Goal: Transaction & Acquisition: Purchase product/service

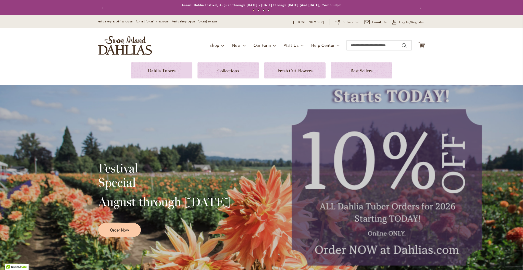
type input "**********"
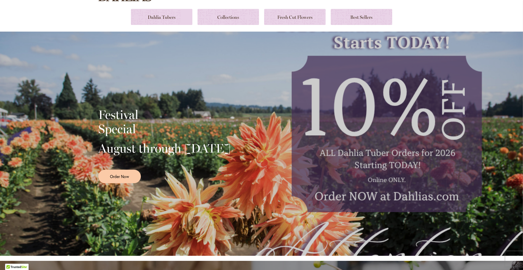
scroll to position [54, 0]
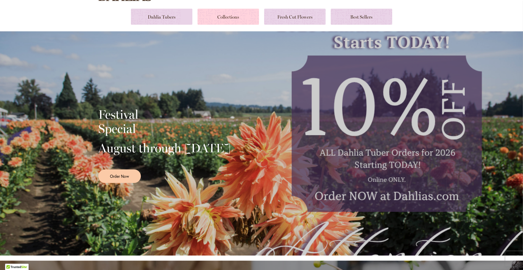
click at [213, 17] on link at bounding box center [227, 17] width 61 height 16
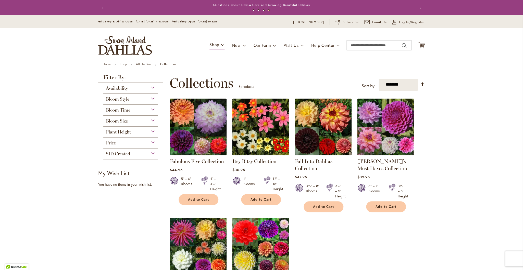
click at [149, 121] on div "Bloom Size" at bounding box center [130, 120] width 55 height 8
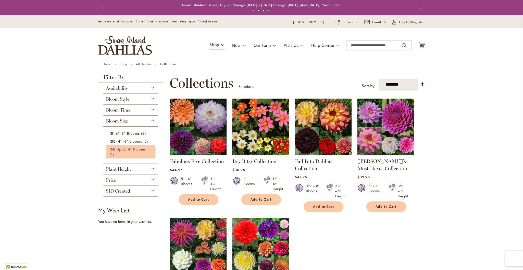
click at [120, 150] on span "(M) Up to 4" Blooms" at bounding box center [128, 149] width 36 height 5
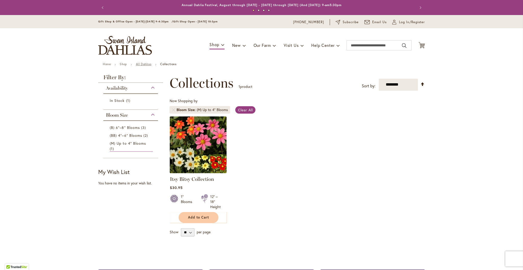
click at [140, 64] on link "All Dahlias" at bounding box center [144, 64] width 16 height 4
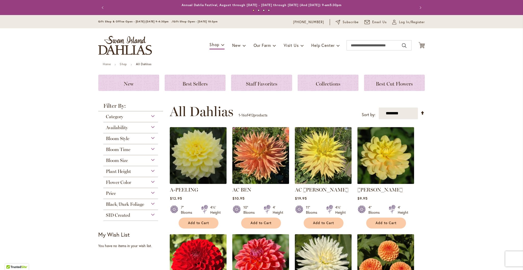
click at [130, 174] on div "Plant Height" at bounding box center [130, 170] width 55 height 8
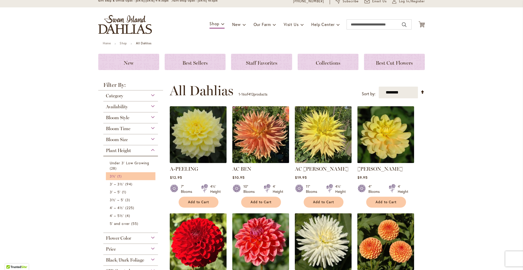
scroll to position [20, 0]
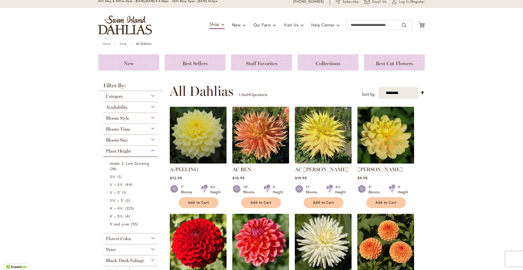
click at [150, 118] on div "Bloom Style" at bounding box center [130, 117] width 55 height 8
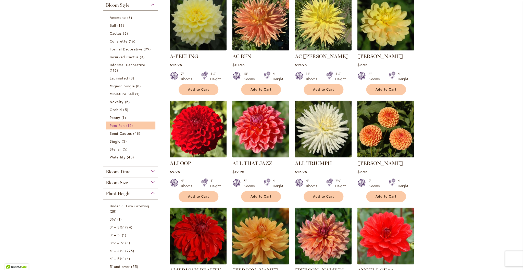
click at [115, 126] on span "Pom Pon" at bounding box center [117, 125] width 15 height 5
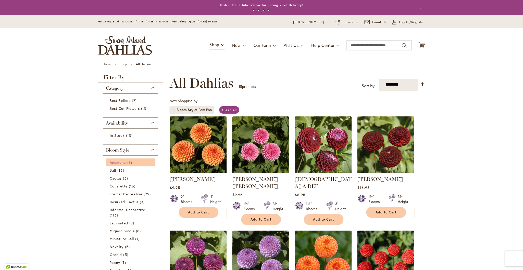
click at [119, 164] on span "Anemone" at bounding box center [118, 162] width 16 height 5
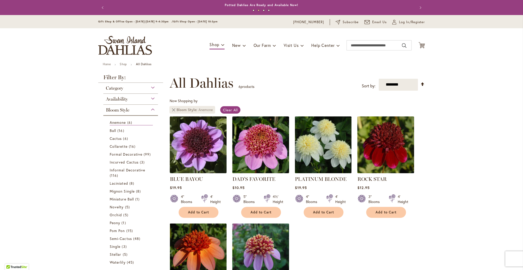
click at [172, 111] on link "Remove Bloom Style Anemone" at bounding box center [173, 109] width 3 height 3
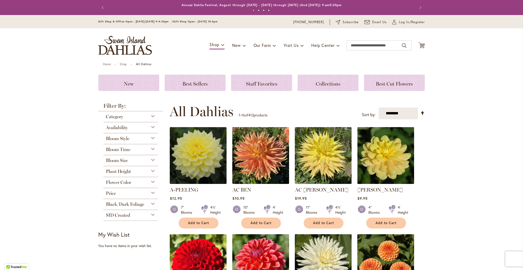
click at [128, 139] on div "Bloom Style" at bounding box center [130, 137] width 55 height 8
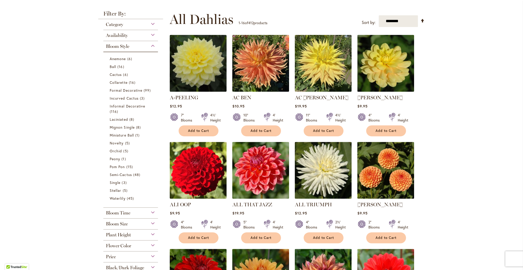
scroll to position [90, 0]
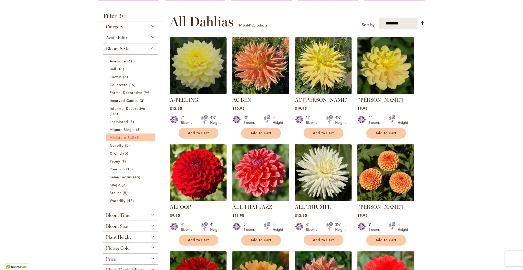
click at [122, 138] on span "Miniature Ball" at bounding box center [122, 137] width 24 height 5
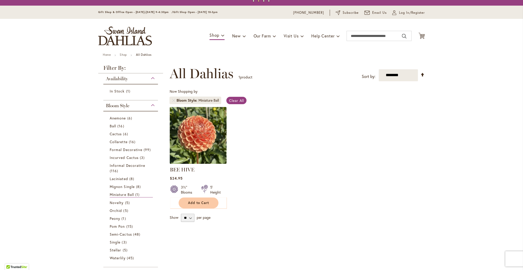
scroll to position [11, 0]
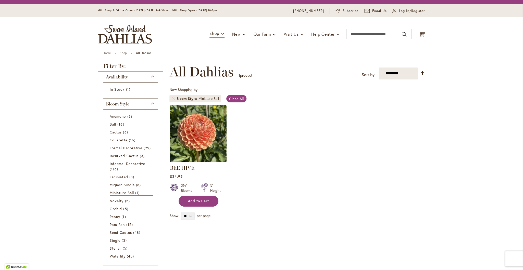
click at [201, 203] on span "Add to Cart" at bounding box center [198, 201] width 21 height 4
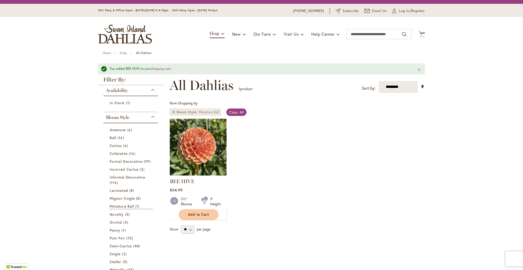
click at [173, 112] on link "Remove Bloom Style Miniature Ball" at bounding box center [173, 112] width 3 height 3
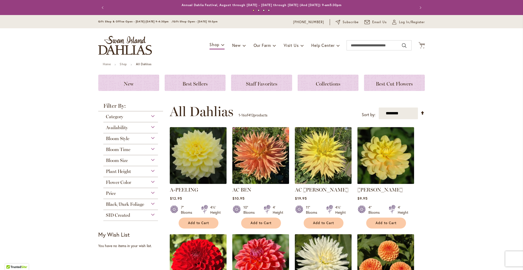
click at [139, 140] on div "Bloom Style" at bounding box center [130, 137] width 55 height 8
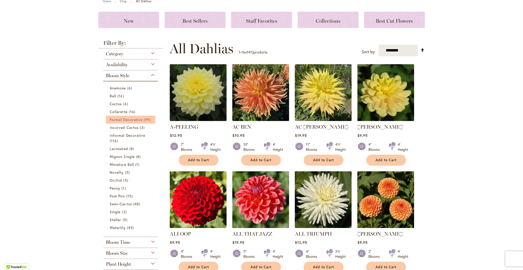
scroll to position [58, 0]
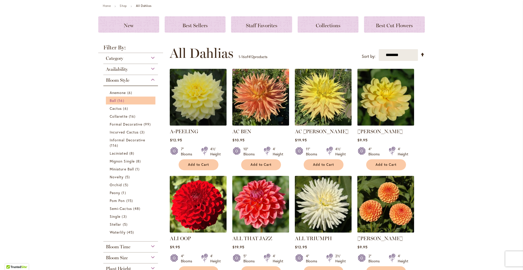
click at [110, 102] on span "Ball" at bounding box center [113, 100] width 6 height 5
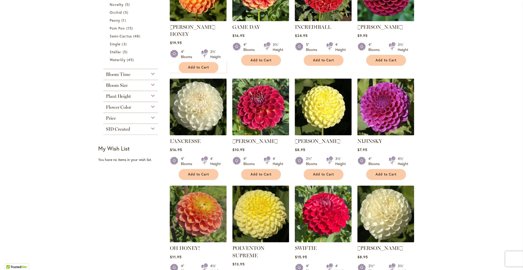
scroll to position [268, 0]
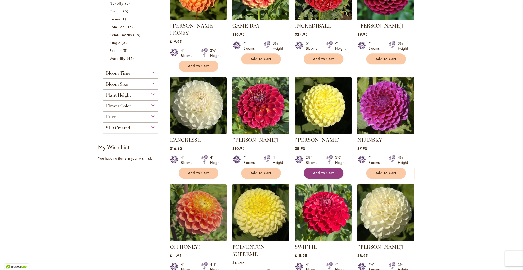
click at [322, 171] on span "Add to Cart" at bounding box center [323, 173] width 21 height 4
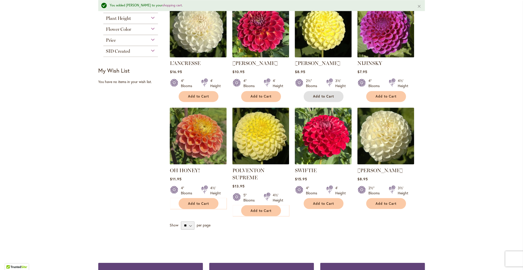
scroll to position [358, 0]
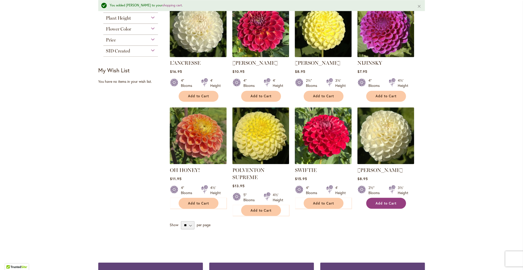
click at [377, 201] on span "Add to Cart" at bounding box center [385, 203] width 21 height 4
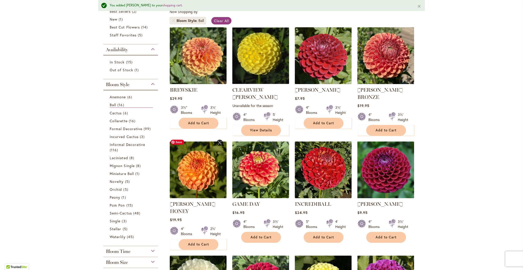
scroll to position [103, 0]
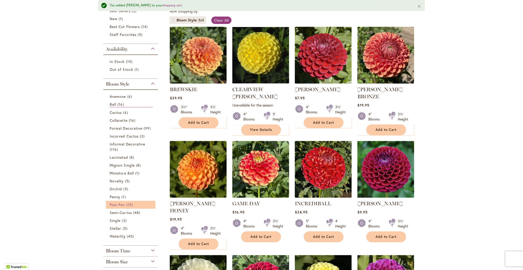
click at [127, 206] on span "15 items" at bounding box center [130, 204] width 8 height 5
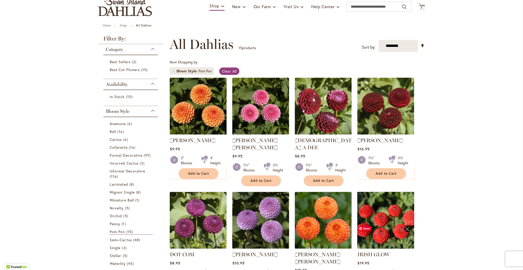
scroll to position [39, 0]
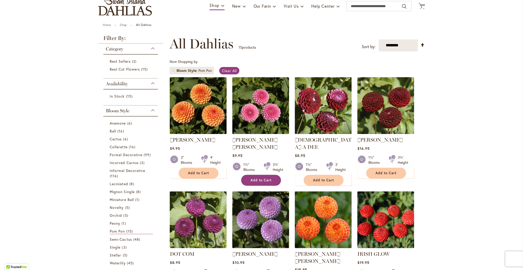
click at [267, 178] on span "Add to Cart" at bounding box center [260, 180] width 21 height 4
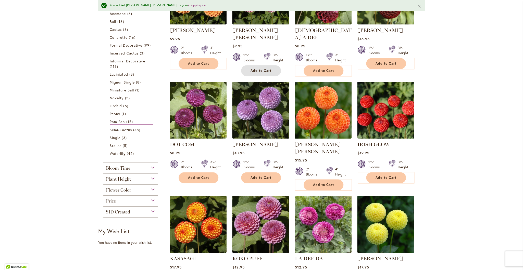
scroll to position [164, 0]
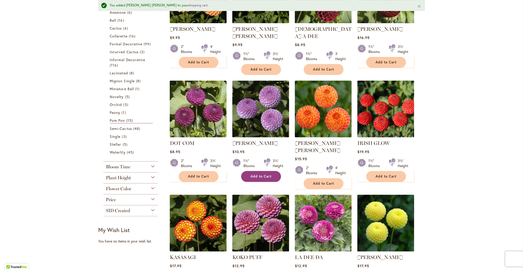
click at [256, 174] on span "Add to Cart" at bounding box center [260, 176] width 21 height 4
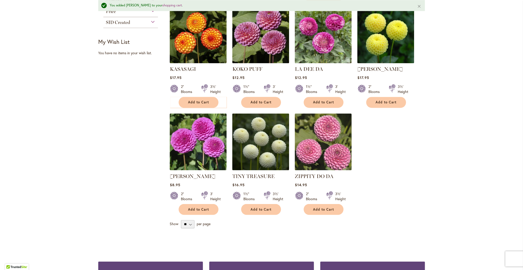
scroll to position [352, 0]
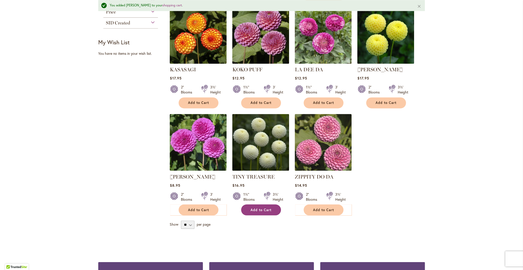
click at [251, 208] on span "Add to Cart" at bounding box center [260, 210] width 21 height 4
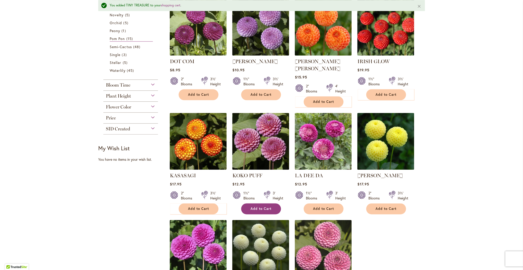
scroll to position [242, 0]
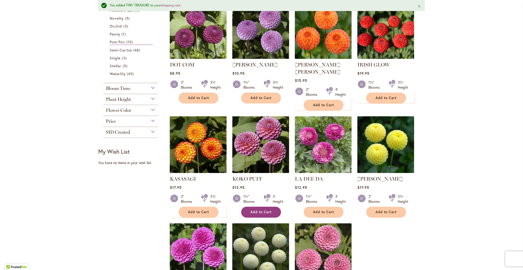
click at [253, 210] on span "Add to Cart" at bounding box center [260, 212] width 21 height 4
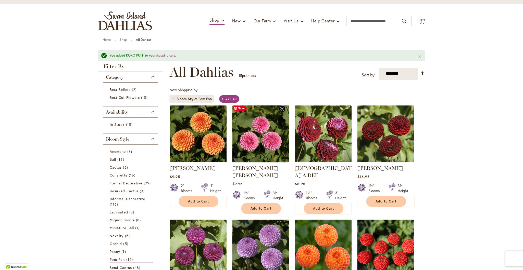
scroll to position [0, 0]
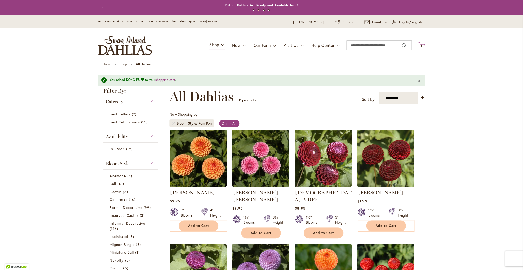
click at [419, 45] on icon at bounding box center [421, 45] width 6 height 6
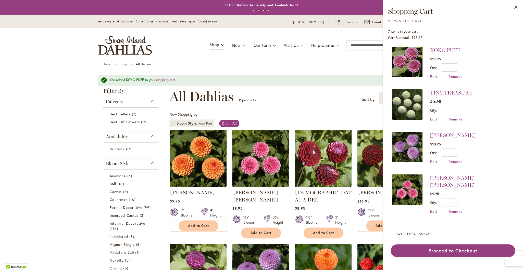
click at [452, 93] on link "TINY TREASURE" at bounding box center [451, 93] width 42 height 6
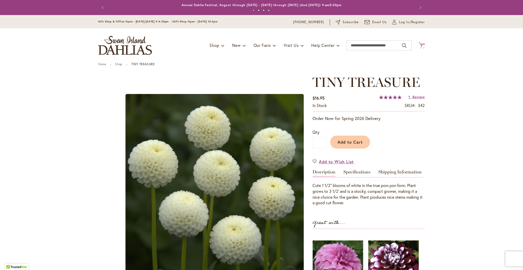
click at [420, 45] on span "7 7 items" at bounding box center [421, 46] width 5 height 3
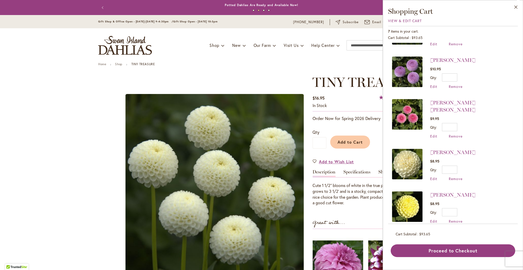
scroll to position [77, 0]
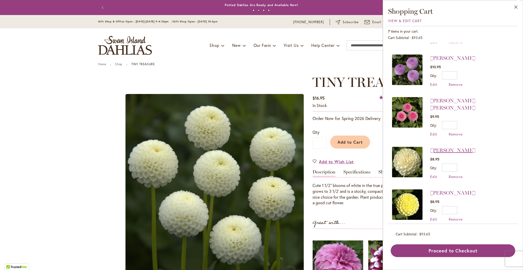
click at [444, 147] on link "[PERSON_NAME]" at bounding box center [452, 150] width 45 height 6
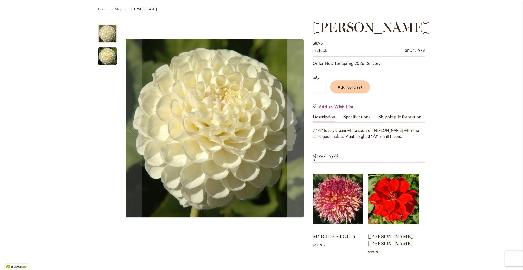
scroll to position [57, 0]
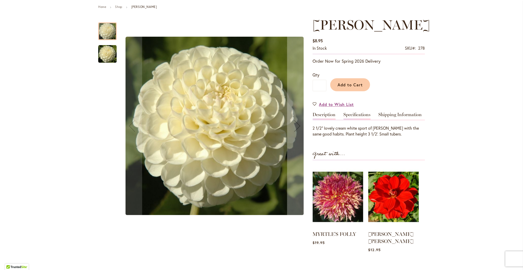
click at [357, 116] on link "Specifications" at bounding box center [356, 115] width 27 height 7
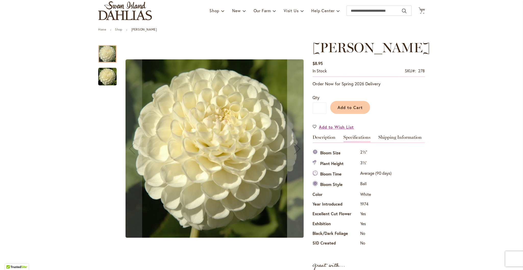
scroll to position [0, 0]
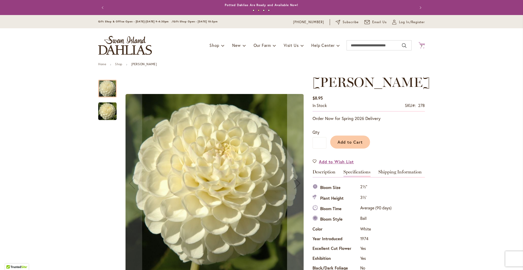
click at [418, 44] on icon "Cart .cls-1 { fill: #231f20; }" at bounding box center [421, 45] width 6 height 6
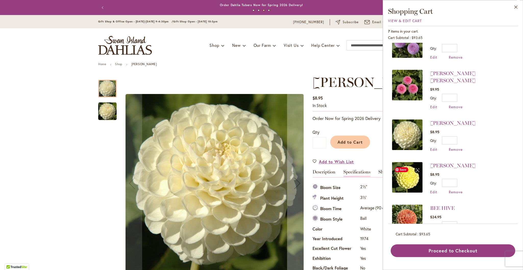
scroll to position [106, 0]
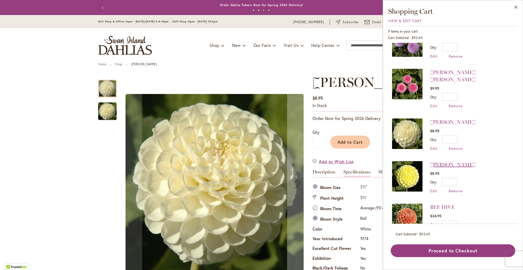
click at [438, 162] on link "[PERSON_NAME]" at bounding box center [452, 165] width 45 height 6
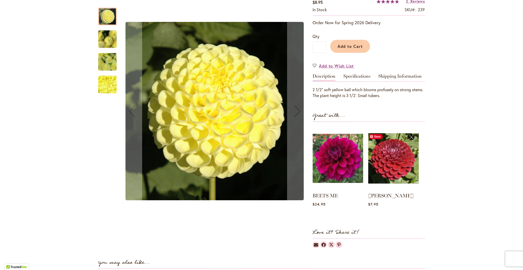
scroll to position [96, 0]
click at [354, 78] on link "Specifications" at bounding box center [356, 77] width 27 height 7
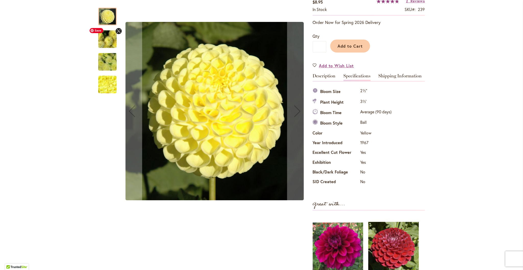
click at [106, 44] on img "NETTIE" at bounding box center [107, 39] width 37 height 28
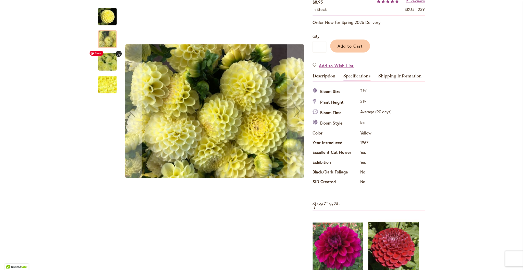
click at [108, 61] on img "NETTIE" at bounding box center [107, 62] width 37 height 28
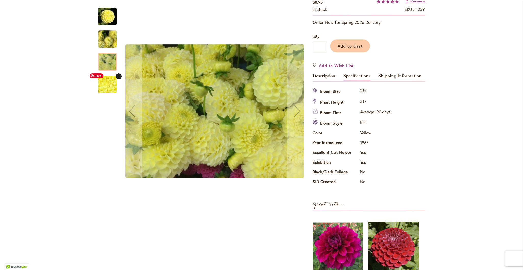
click at [108, 90] on img "NETTIE" at bounding box center [107, 85] width 37 height 28
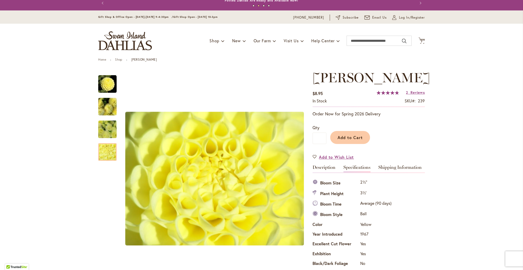
scroll to position [0, 0]
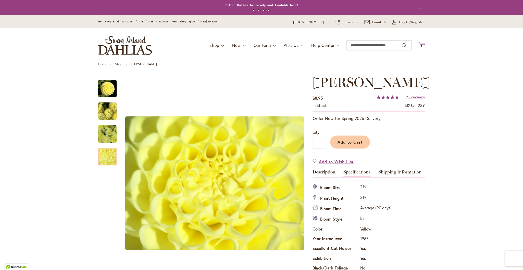
click at [421, 44] on icon at bounding box center [421, 45] width 6 height 6
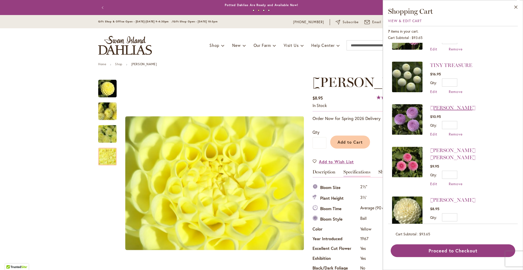
scroll to position [28, 0]
click at [458, 108] on link "[PERSON_NAME]" at bounding box center [452, 107] width 45 height 6
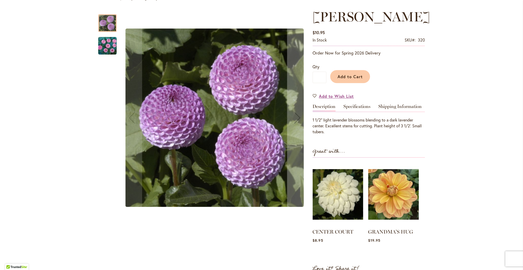
scroll to position [66, 0]
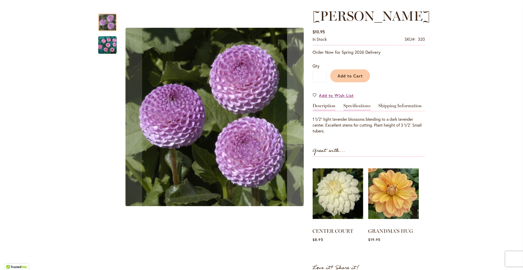
click at [346, 106] on link "Specifications" at bounding box center [356, 106] width 27 height 7
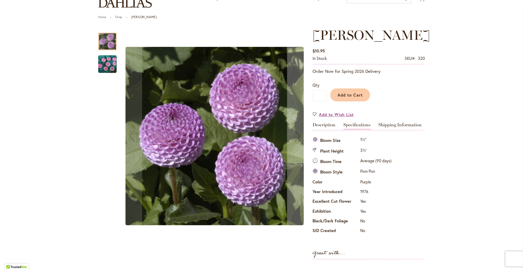
scroll to position [43, 0]
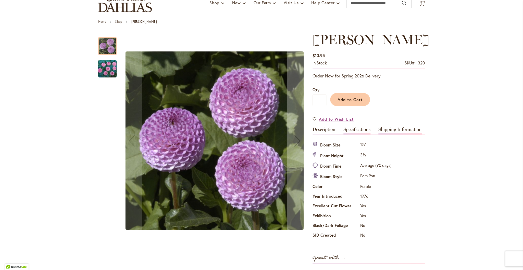
click at [399, 130] on link "Shipping Information" at bounding box center [399, 130] width 43 height 7
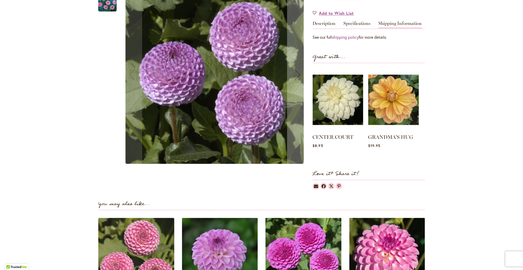
scroll to position [149, 0]
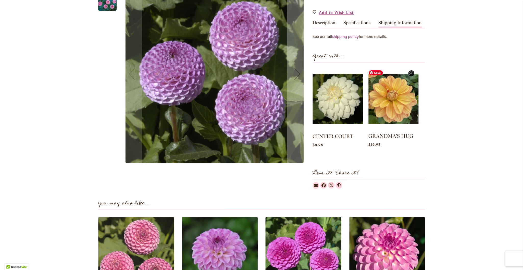
click at [388, 100] on img at bounding box center [393, 99] width 50 height 62
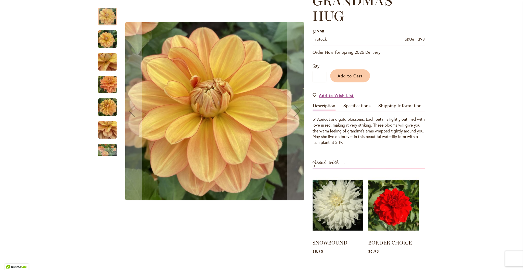
scroll to position [99, 0]
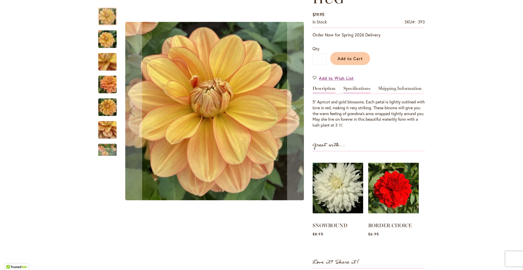
click at [351, 88] on link "Specifications" at bounding box center [356, 89] width 27 height 7
